Goal: Information Seeking & Learning: Learn about a topic

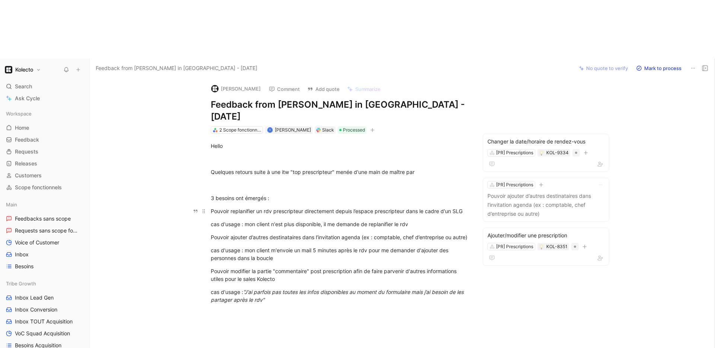
click at [344, 207] on div "Pouvoir replanifier un rdv prescripteur directement depuis l’espace prescripteu…" at bounding box center [340, 211] width 258 height 8
click at [519, 191] on p "Pouvoir ajouter d’autres destinataires dans l’invitation agenda (ex : comptable…" at bounding box center [545, 204] width 117 height 27
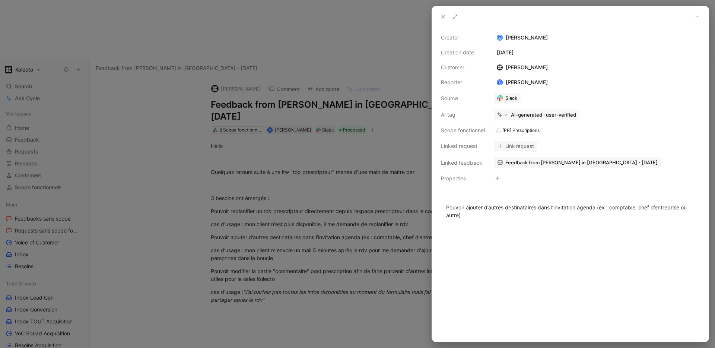
click at [441, 17] on icon at bounding box center [443, 17] width 6 height 6
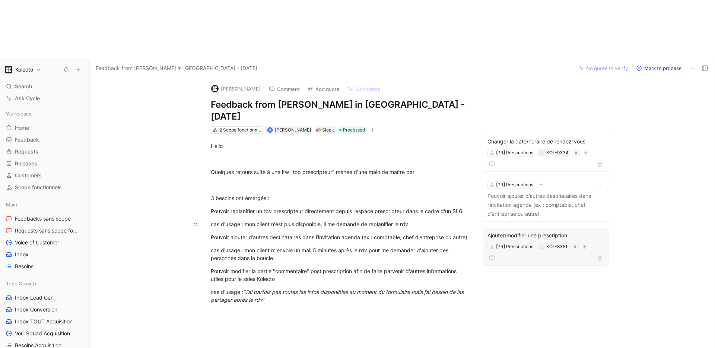
click at [523, 228] on div "Ajouter/modifier une prescription [PR] Prescriptions KOL-8351" at bounding box center [546, 247] width 127 height 38
